Goal: Find specific page/section

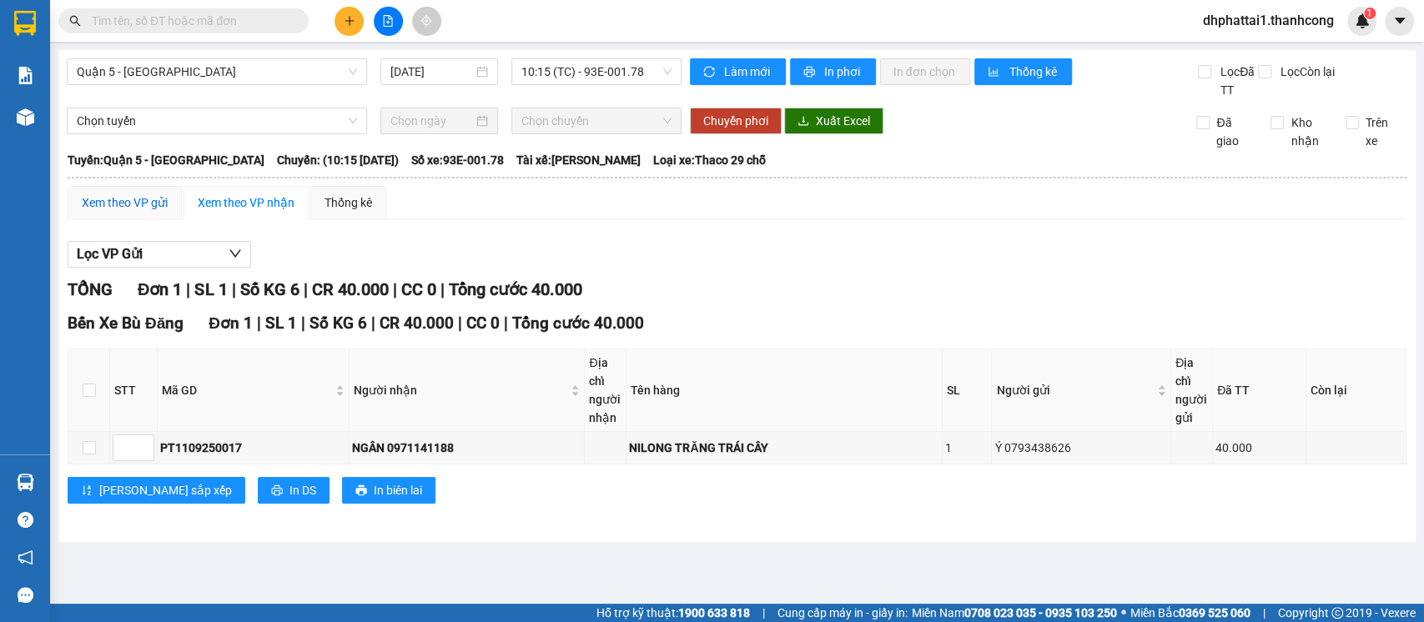
click at [122, 207] on div "Xem theo VP gửi" at bounding box center [125, 203] width 86 height 18
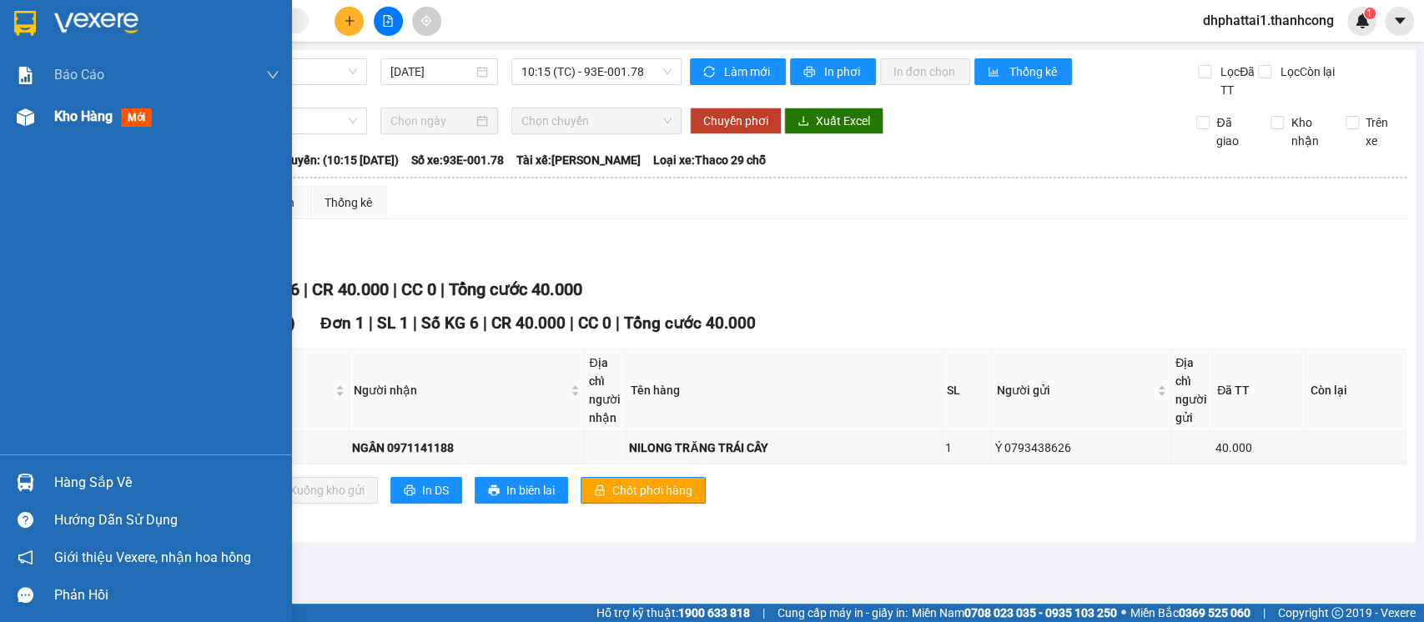
click at [71, 117] on span "Kho hàng" at bounding box center [83, 116] width 58 height 16
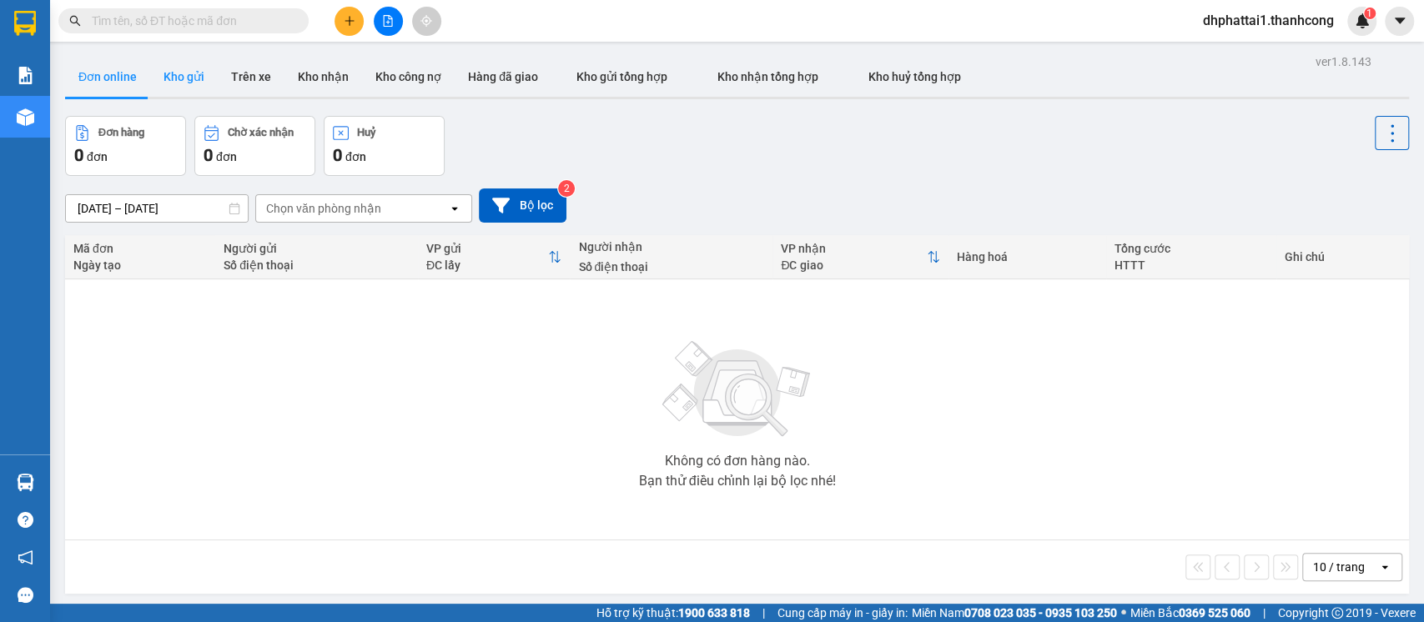
click at [199, 84] on button "Kho gửi" at bounding box center [184, 77] width 68 height 40
type input "[DATE] – [DATE]"
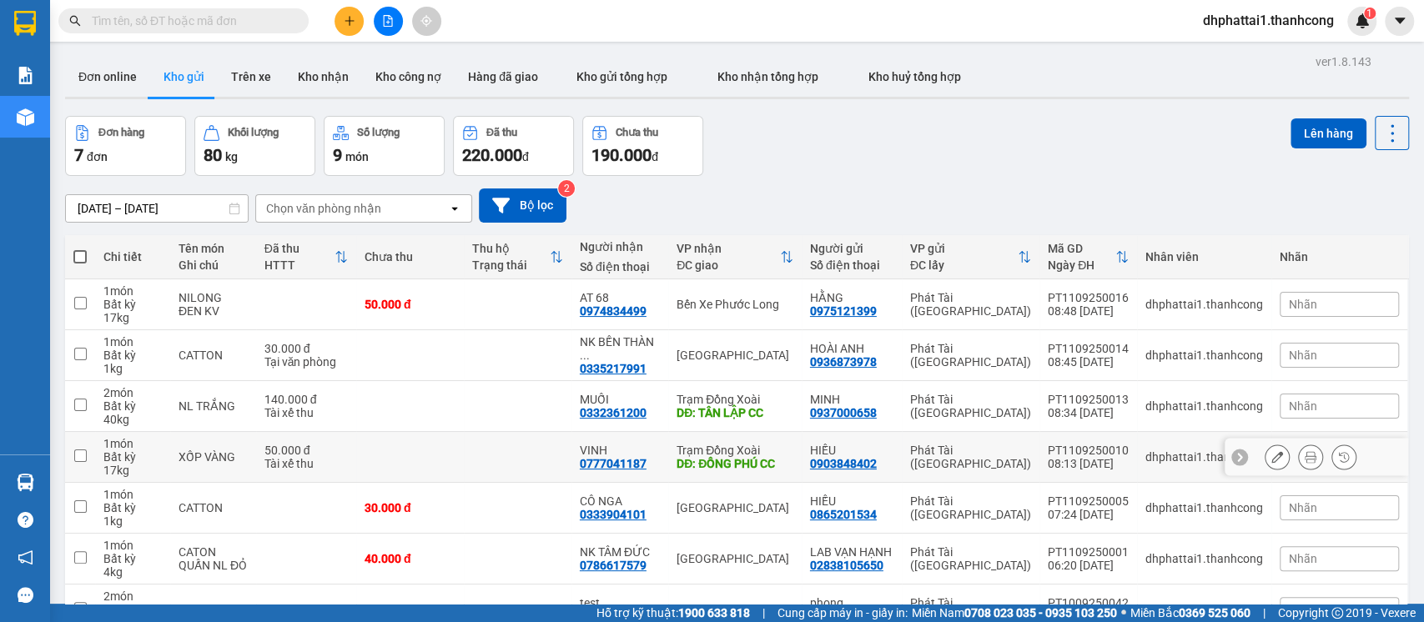
scroll to position [99, 0]
